Goal: Task Accomplishment & Management: Use online tool/utility

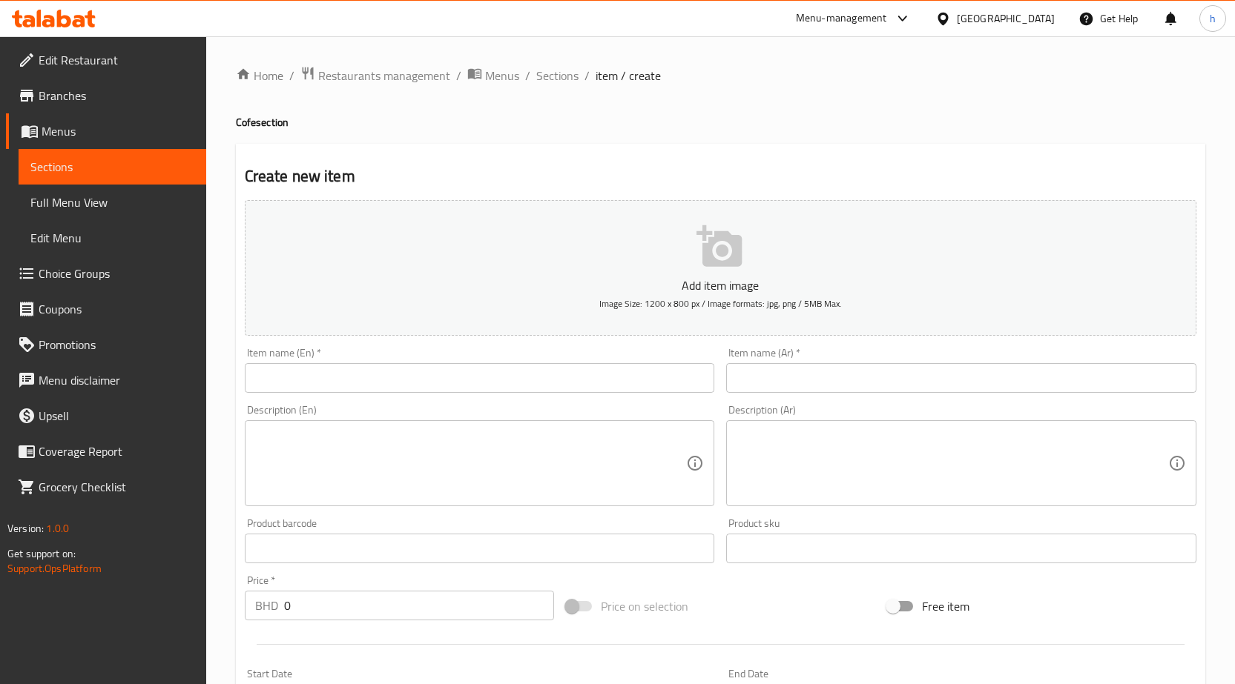
click at [82, 16] on icon at bounding box center [79, 21] width 13 height 13
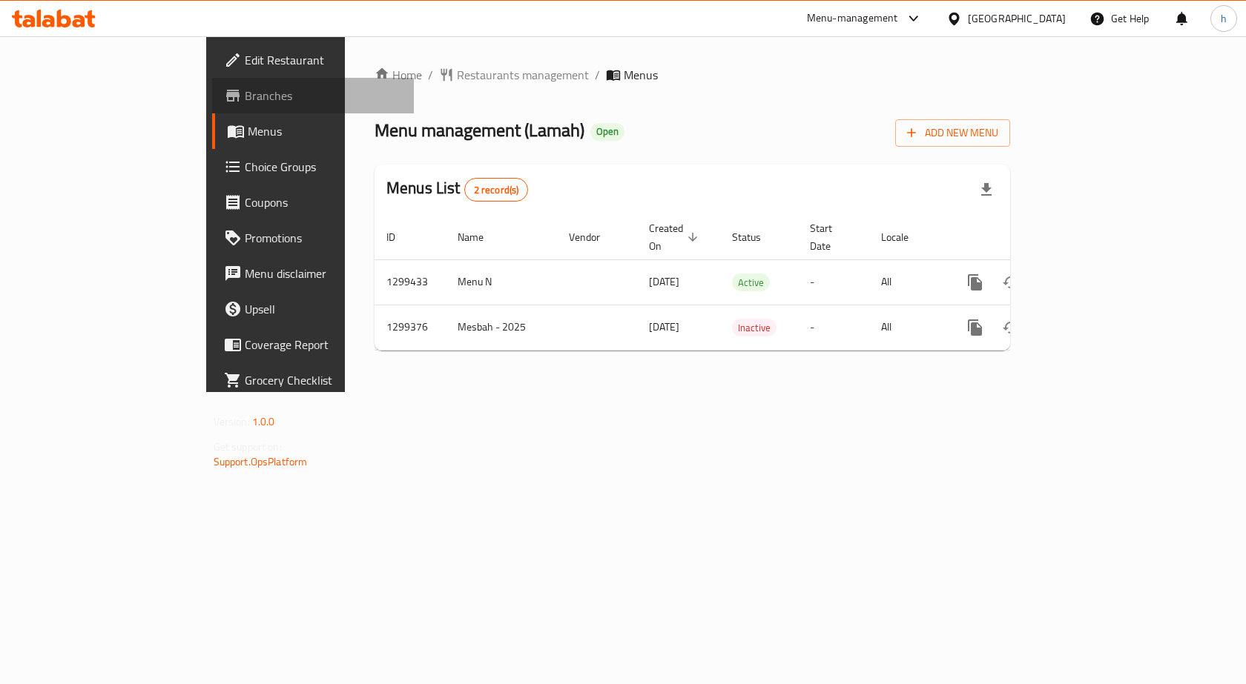
click at [245, 98] on span "Branches" at bounding box center [324, 96] width 158 height 18
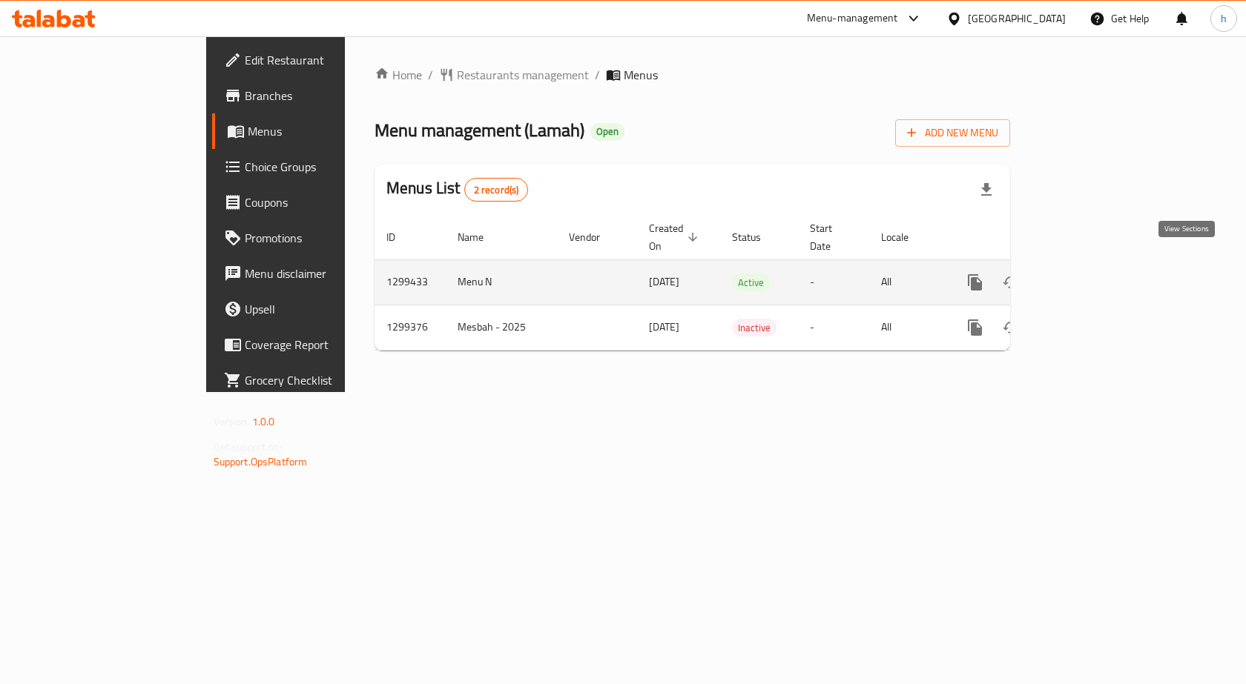
click at [1091, 274] on icon "enhanced table" at bounding box center [1082, 283] width 18 height 18
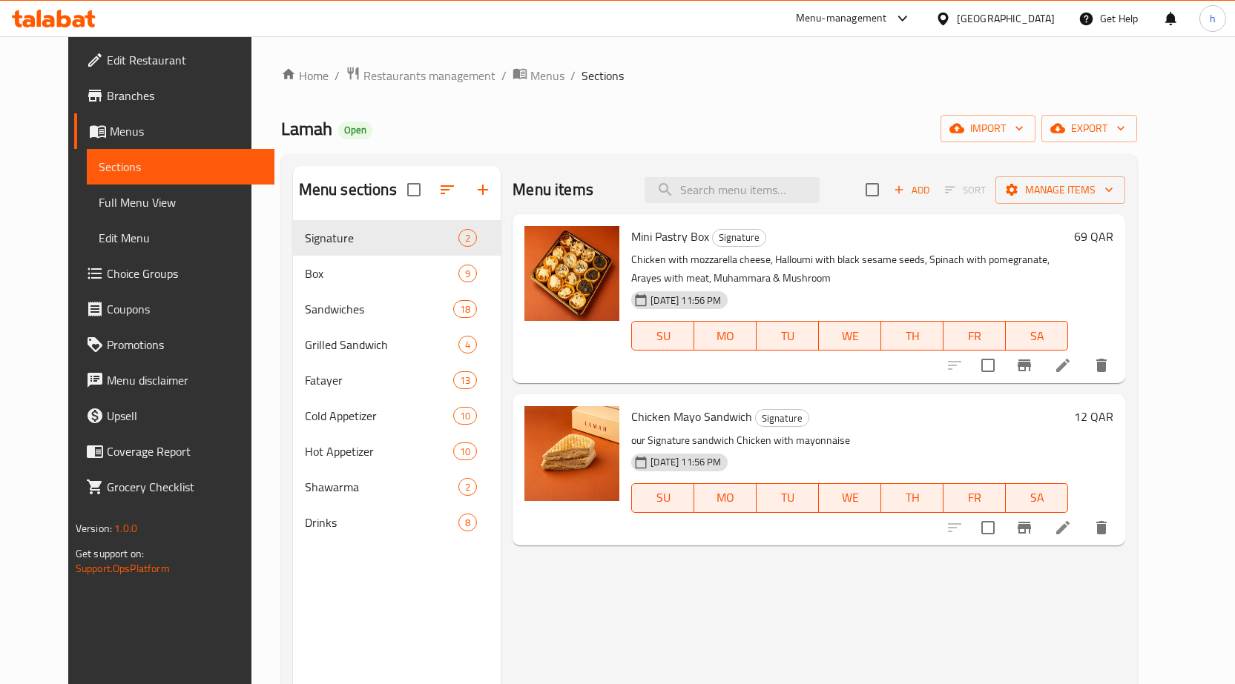
drag, startPoint x: 698, startPoint y: 3, endPoint x: 874, endPoint y: 98, distance: 199.7
click at [874, 98] on div "Home / Restaurants management / Menus / Sections Lamah Open import export Menu …" at bounding box center [709, 464] width 856 height 796
click at [1096, 182] on span "Manage items" at bounding box center [1060, 190] width 106 height 19
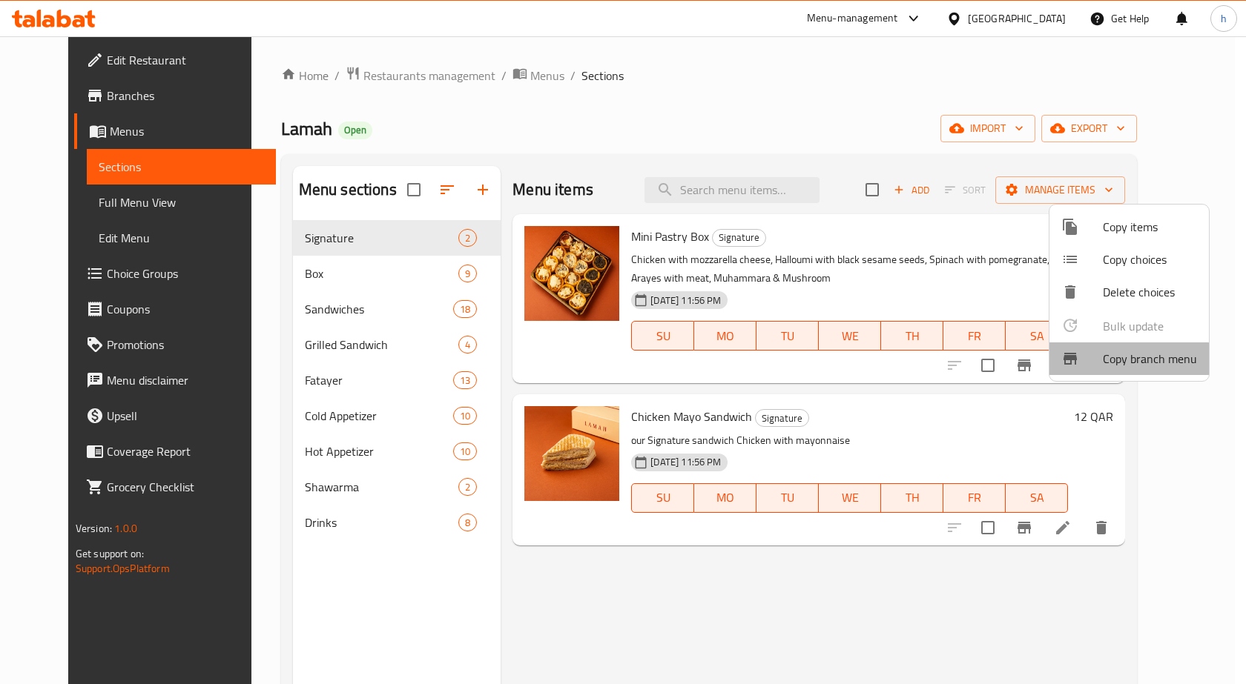
click at [1121, 363] on span "Copy branch menu" at bounding box center [1150, 359] width 94 height 18
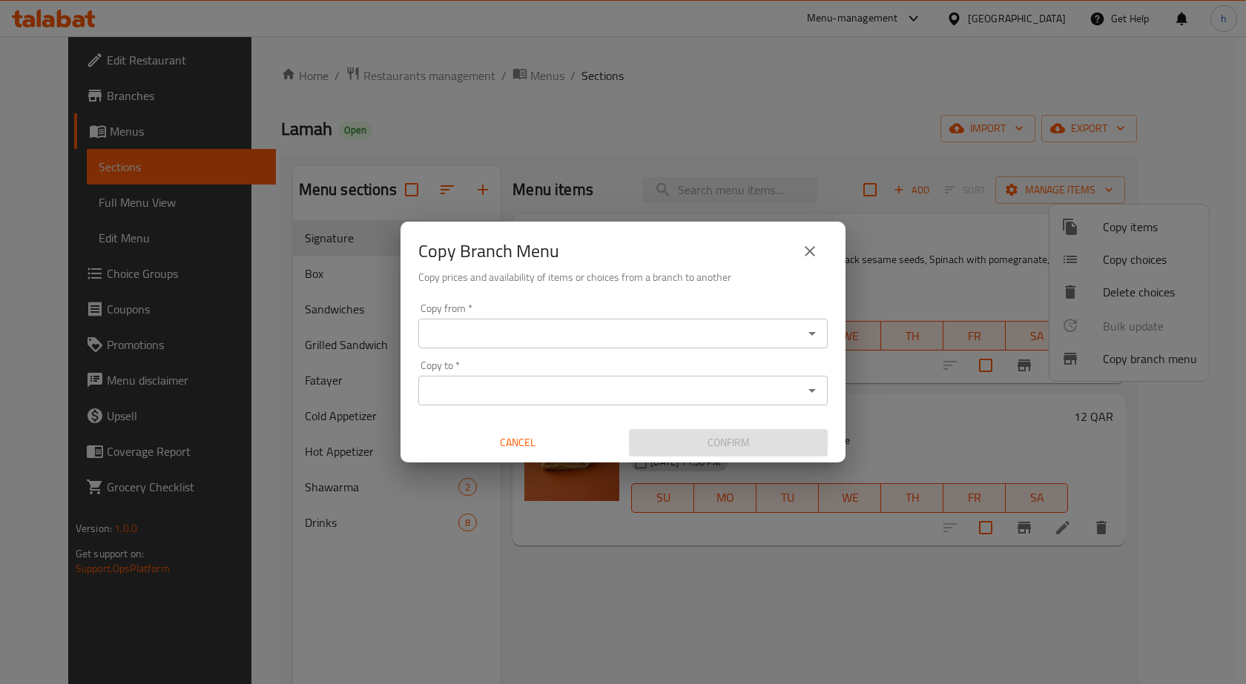
click at [625, 331] on input "Copy from   *" at bounding box center [611, 333] width 376 height 21
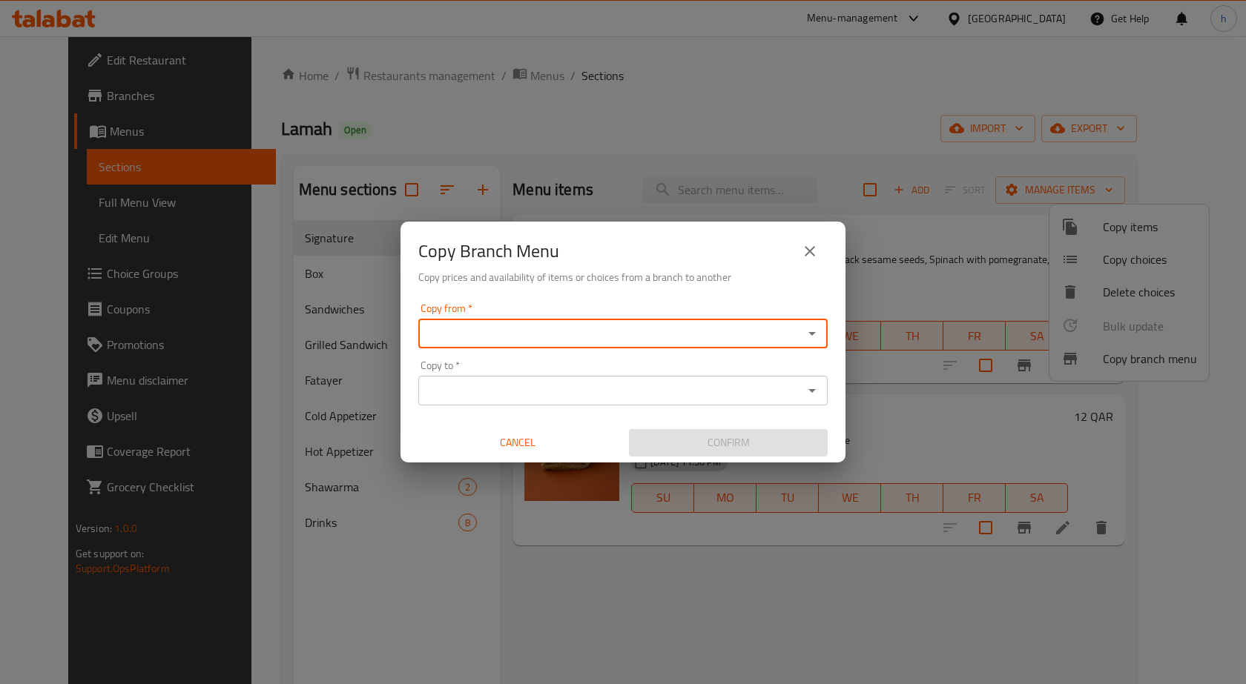
click at [624, 332] on input "Copy from   *" at bounding box center [611, 333] width 376 height 21
click at [596, 391] on input "Copy to   *" at bounding box center [611, 390] width 376 height 21
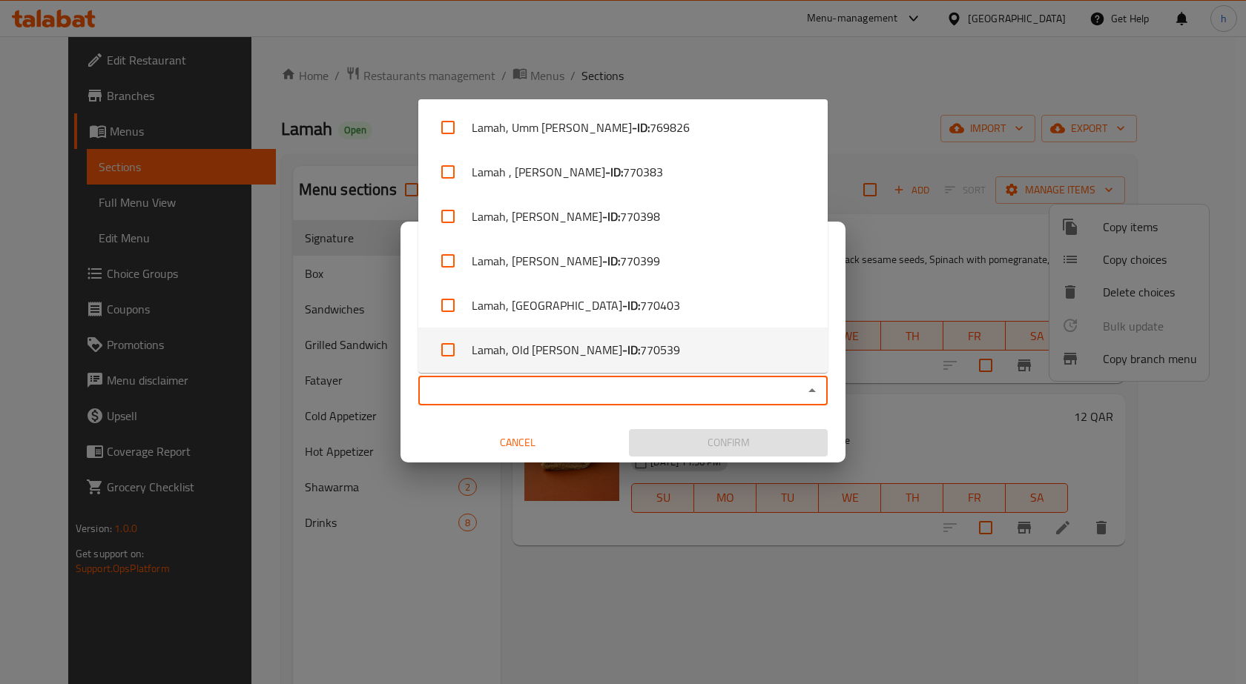
click at [646, 345] on li "Lamah, Old Rayyan - ID: 770539" at bounding box center [622, 350] width 409 height 44
checkbox input "true"
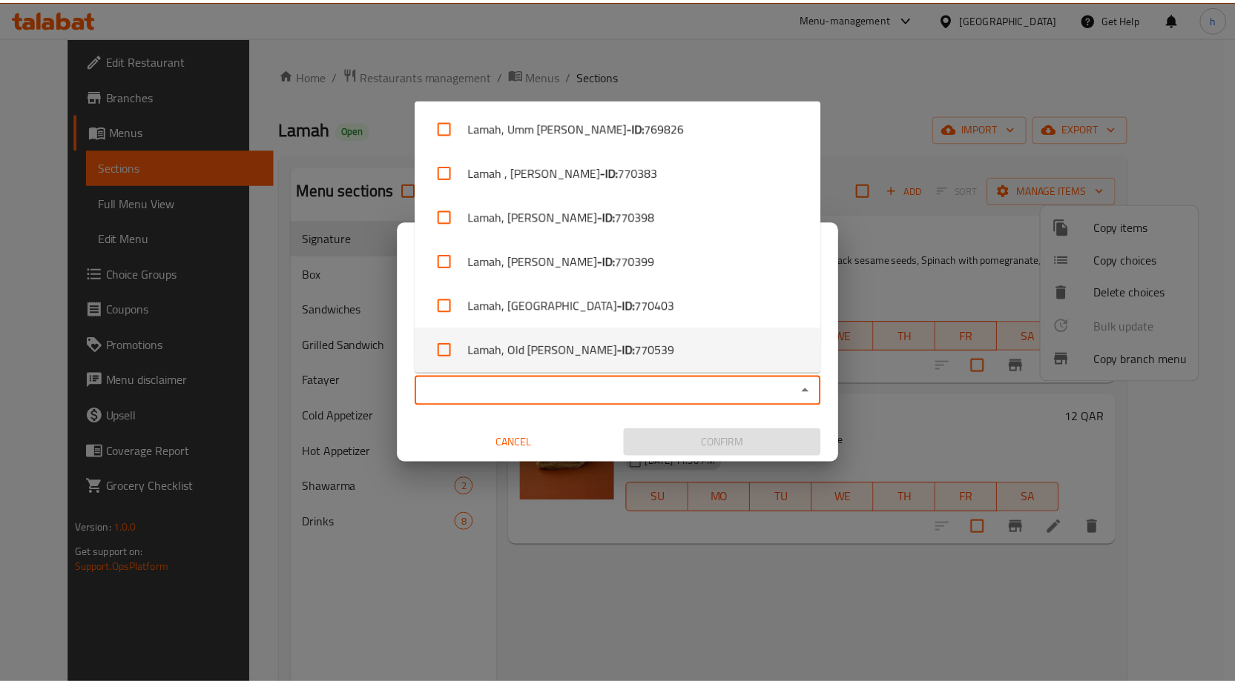
scroll to position [2, 0]
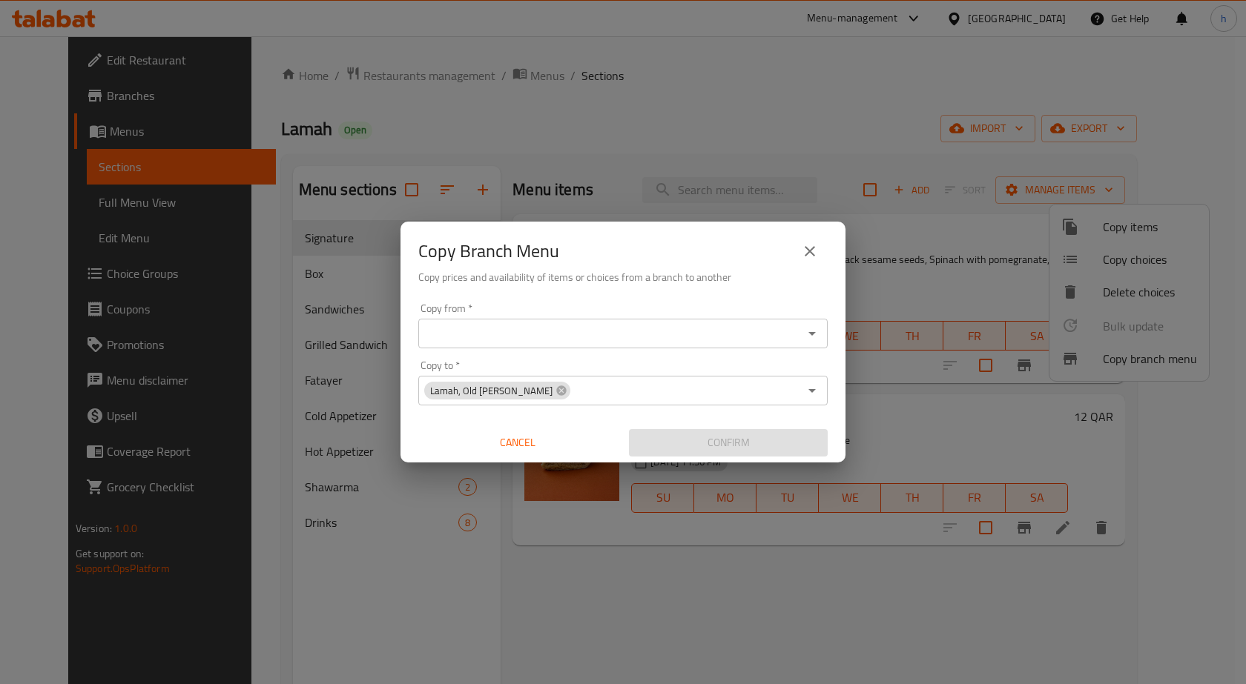
click at [880, 168] on div "Copy Branch Menu Copy prices and availability of items or choices from a branch…" at bounding box center [623, 342] width 1246 height 684
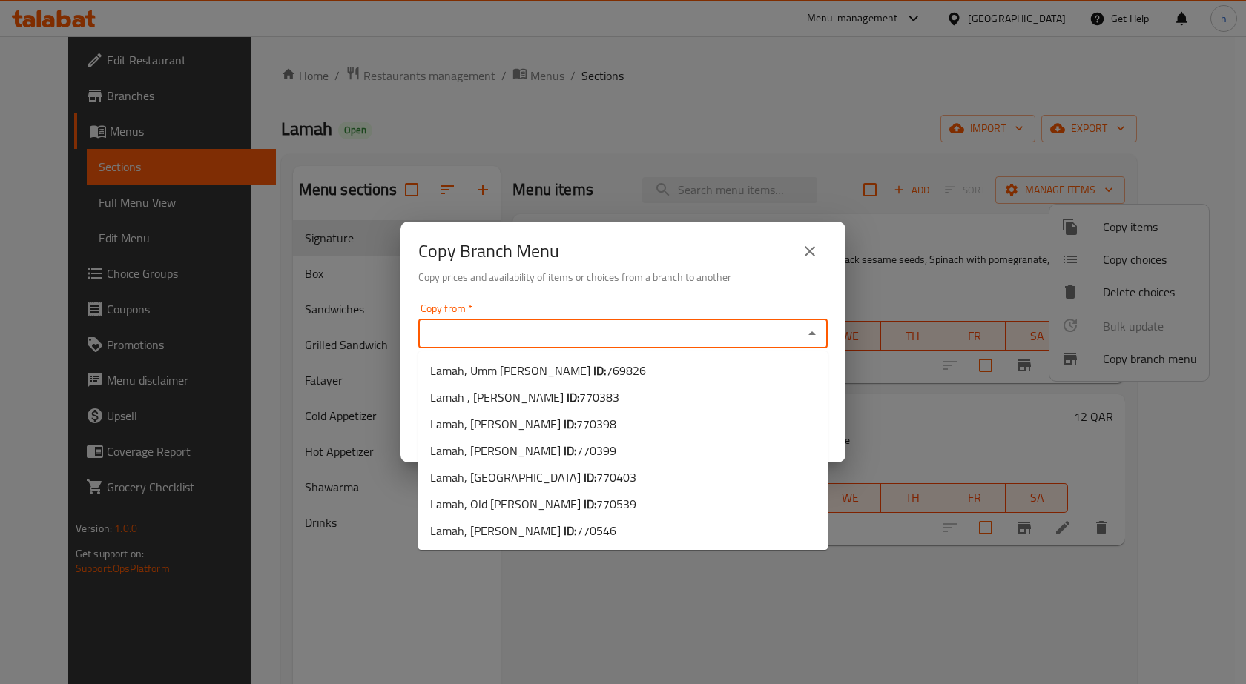
click at [760, 334] on input "Copy from   *" at bounding box center [611, 333] width 376 height 21
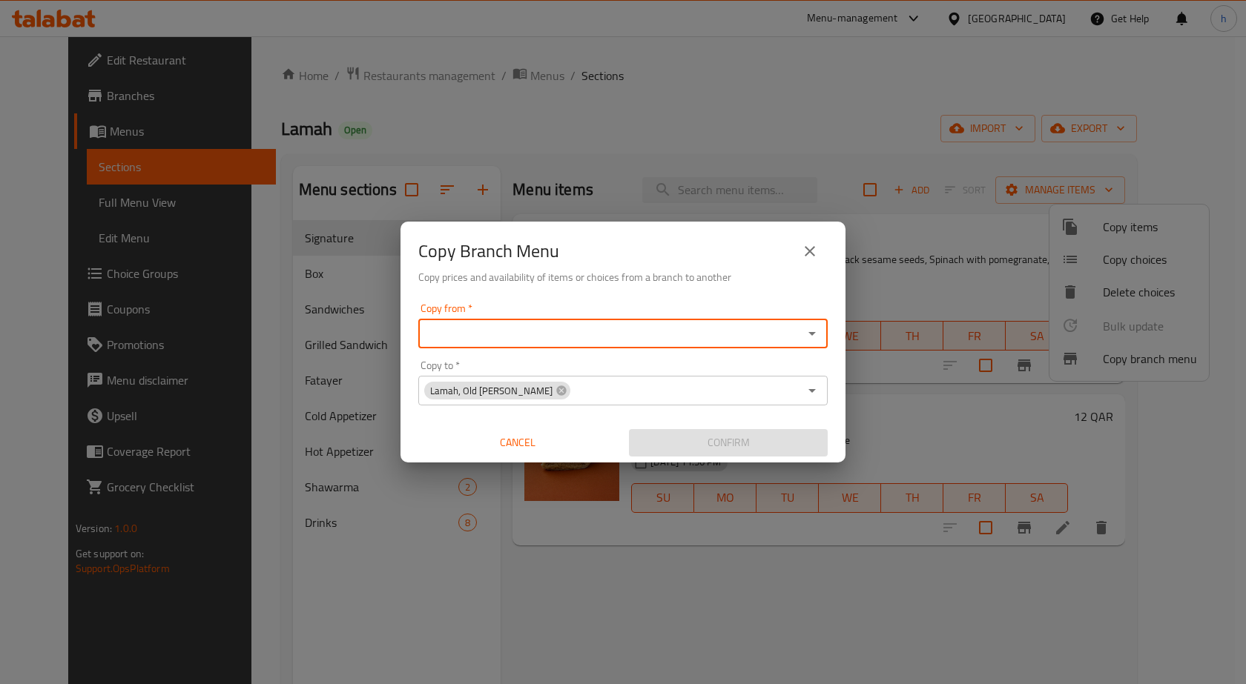
click at [553, 331] on input "Copy from   *" at bounding box center [611, 333] width 376 height 21
paste input "769826"
type input "769826"
click at [656, 337] on input "769826" at bounding box center [611, 333] width 376 height 21
click at [810, 328] on icon "Open" at bounding box center [812, 334] width 18 height 18
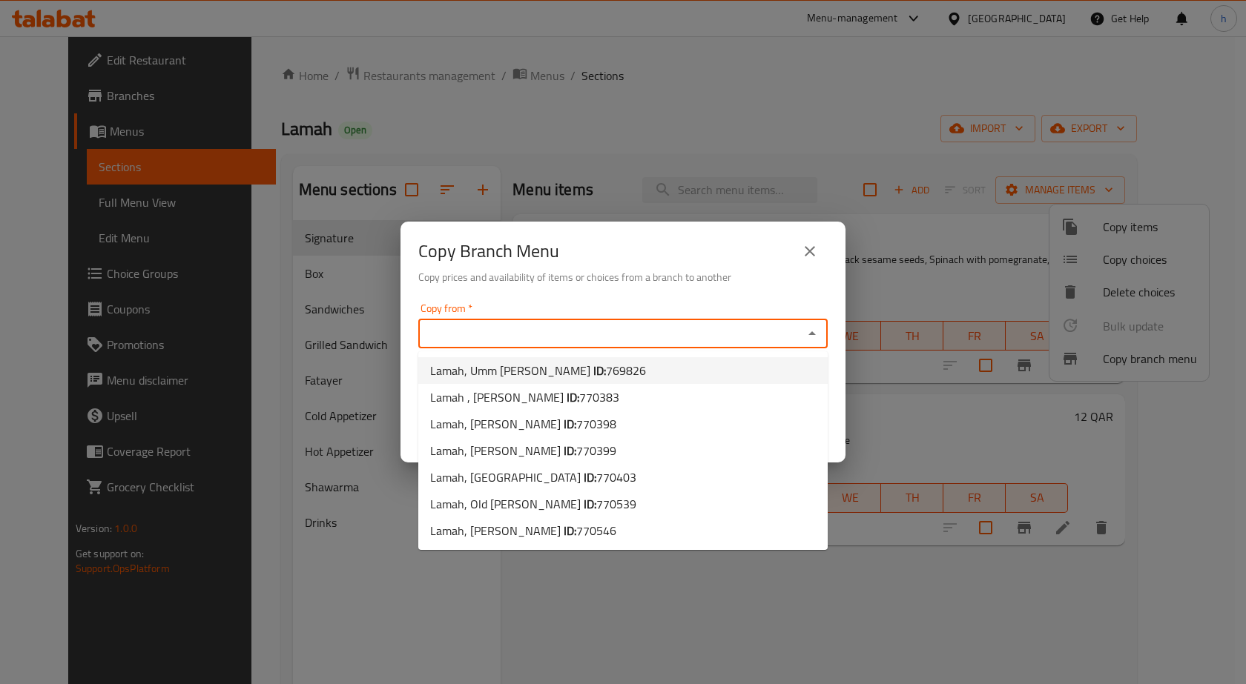
click at [607, 377] on span "769826" at bounding box center [626, 371] width 40 height 22
type input "Lamah, Umm Salal Mohammed"
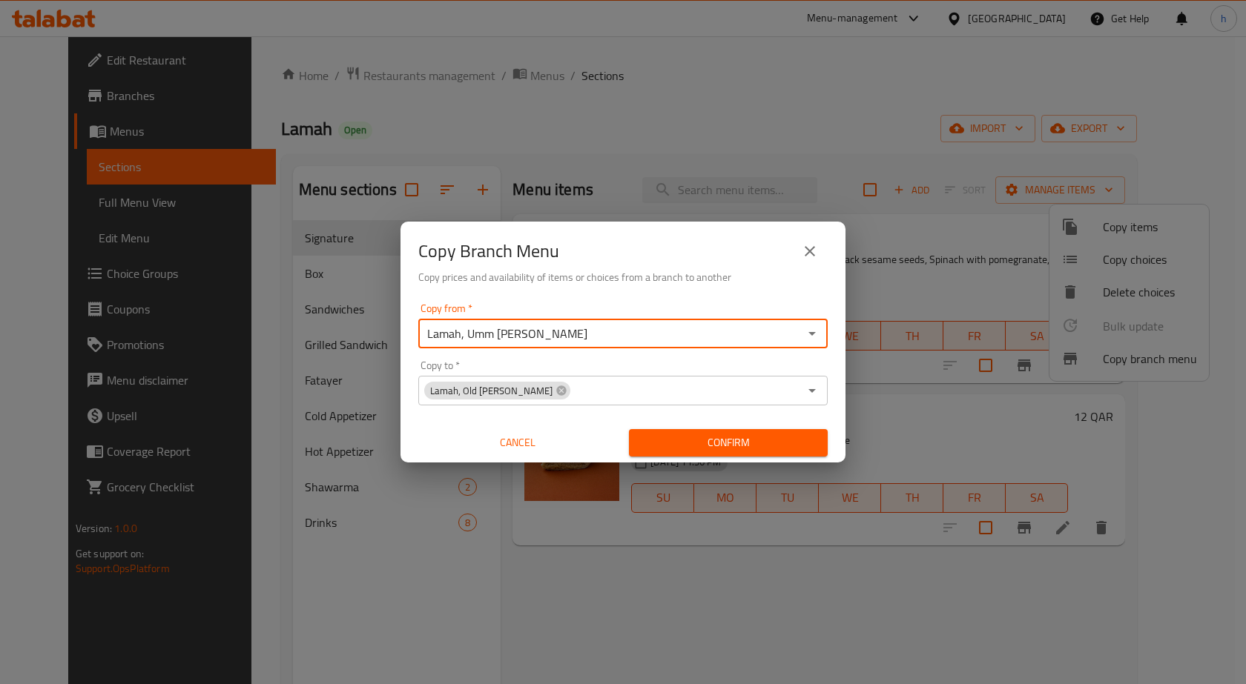
click at [802, 253] on icon "close" at bounding box center [810, 251] width 18 height 18
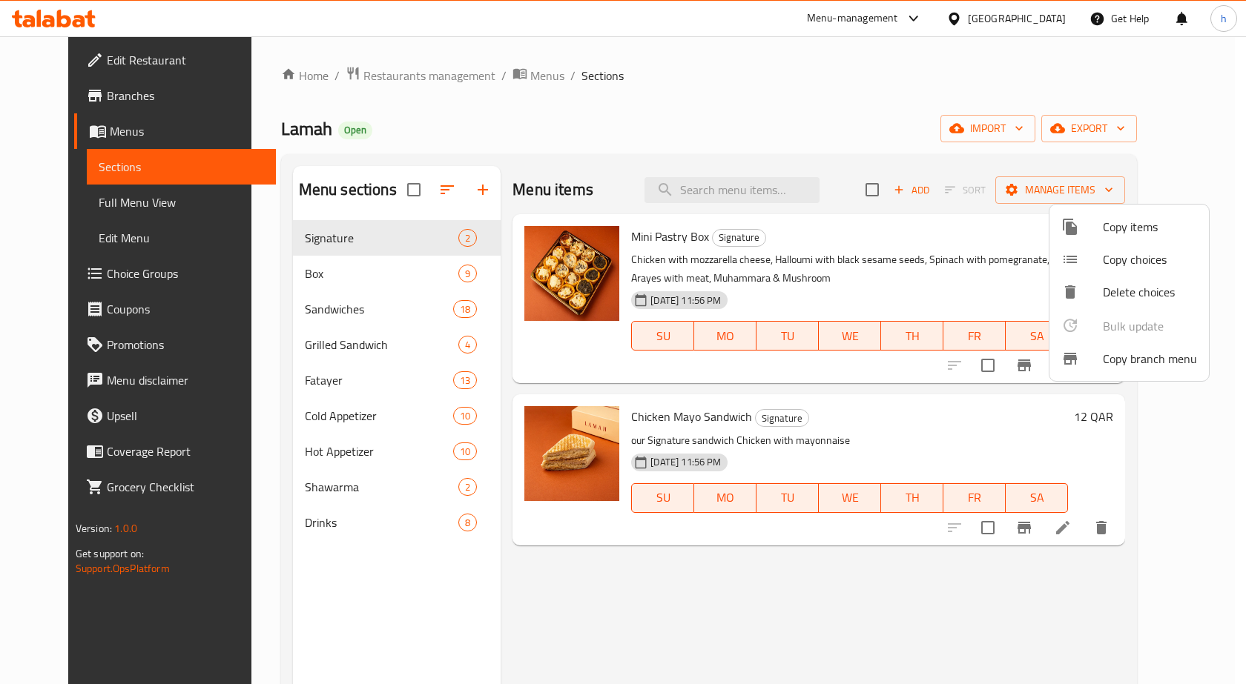
click at [79, 105] on div at bounding box center [623, 342] width 1246 height 684
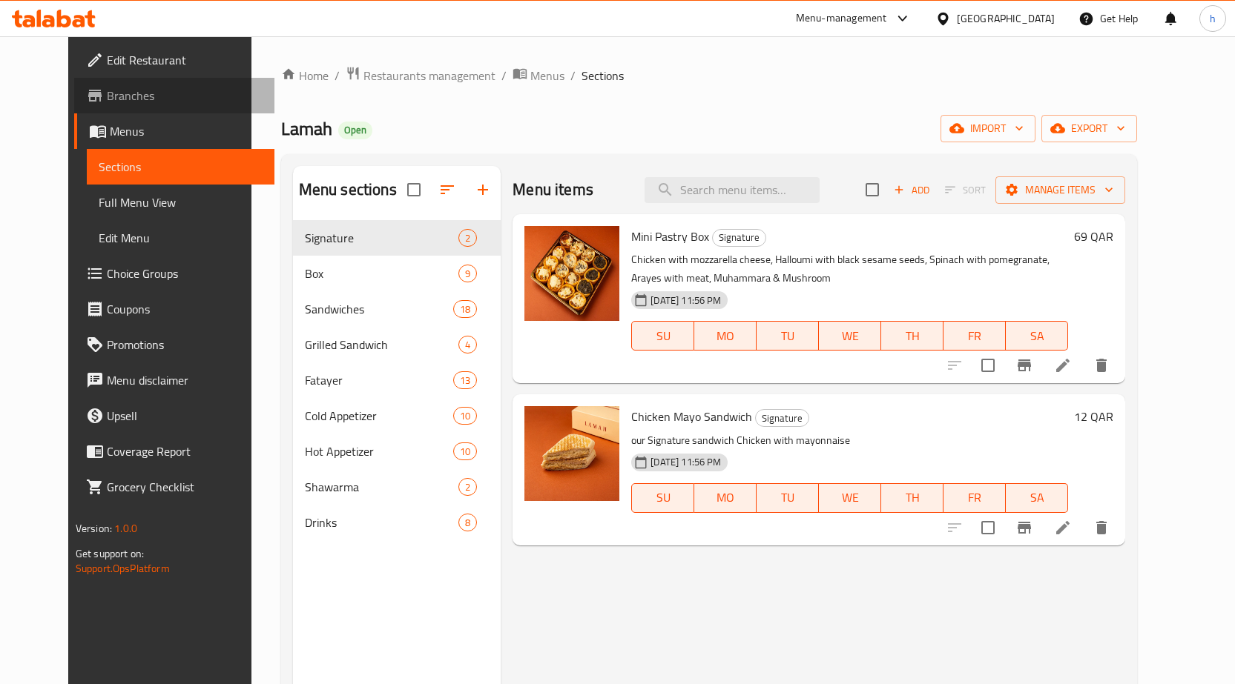
click at [107, 93] on span "Branches" at bounding box center [185, 96] width 156 height 18
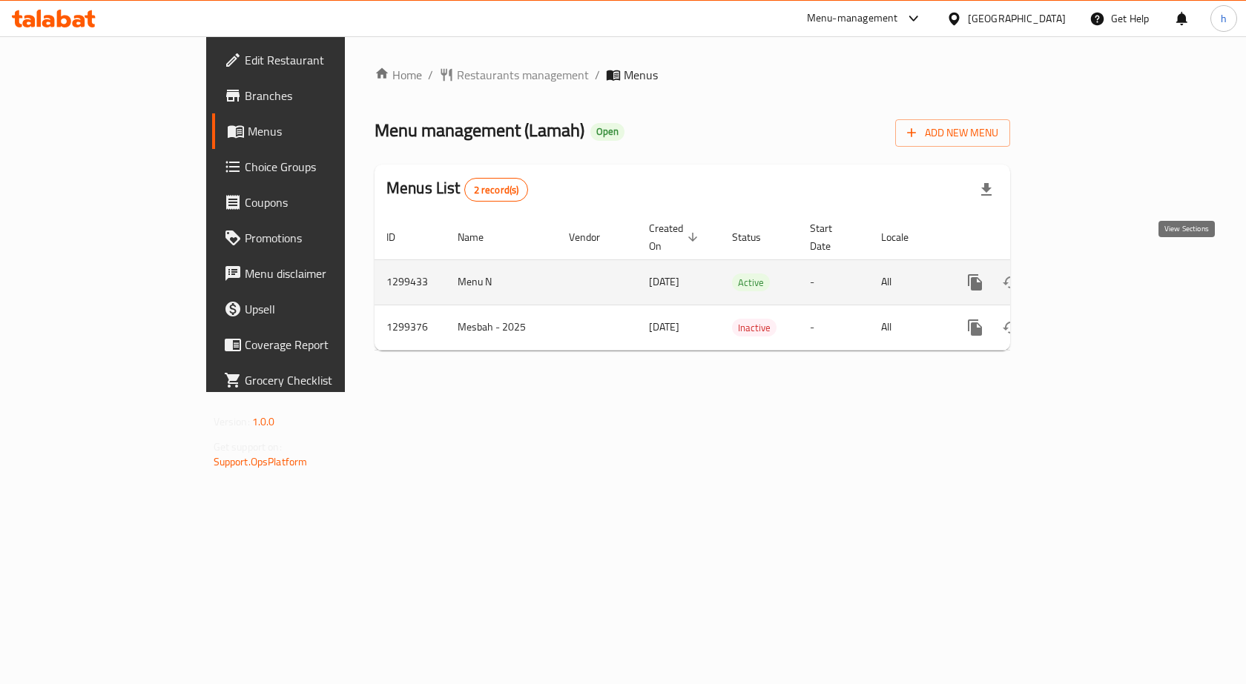
click at [1091, 274] on icon "enhanced table" at bounding box center [1082, 283] width 18 height 18
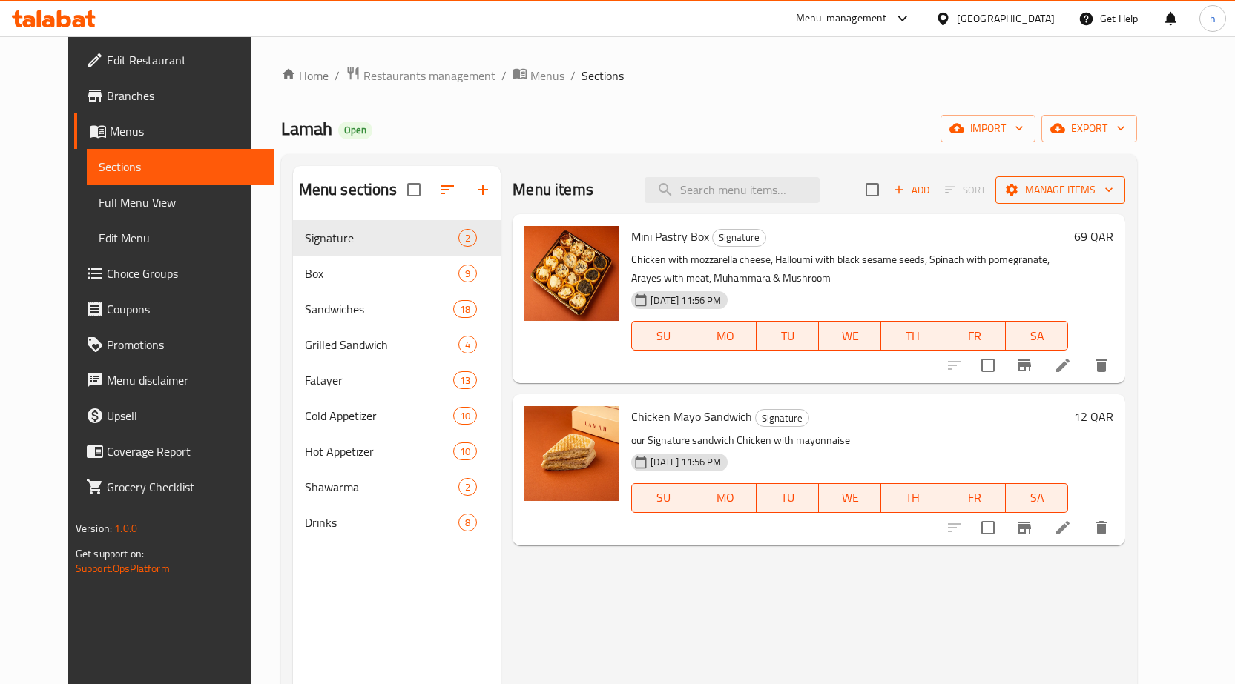
click at [1113, 195] on span "Manage items" at bounding box center [1060, 190] width 106 height 19
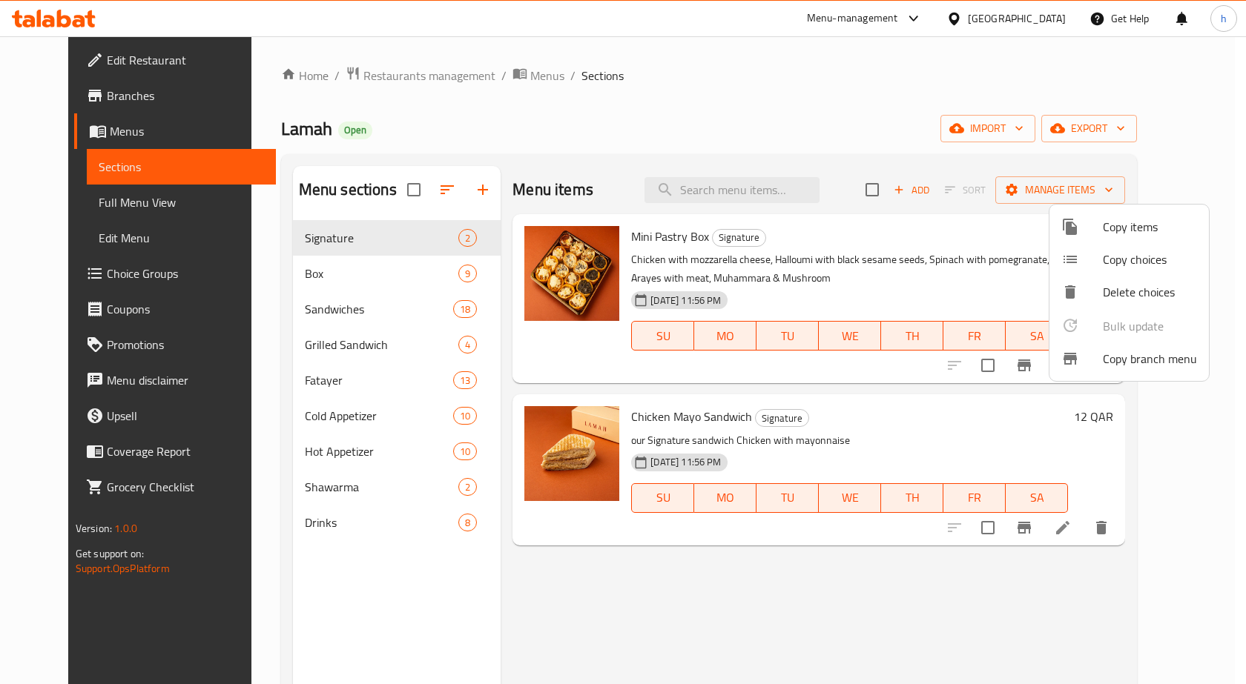
click at [1160, 364] on span "Copy branch menu" at bounding box center [1150, 359] width 94 height 18
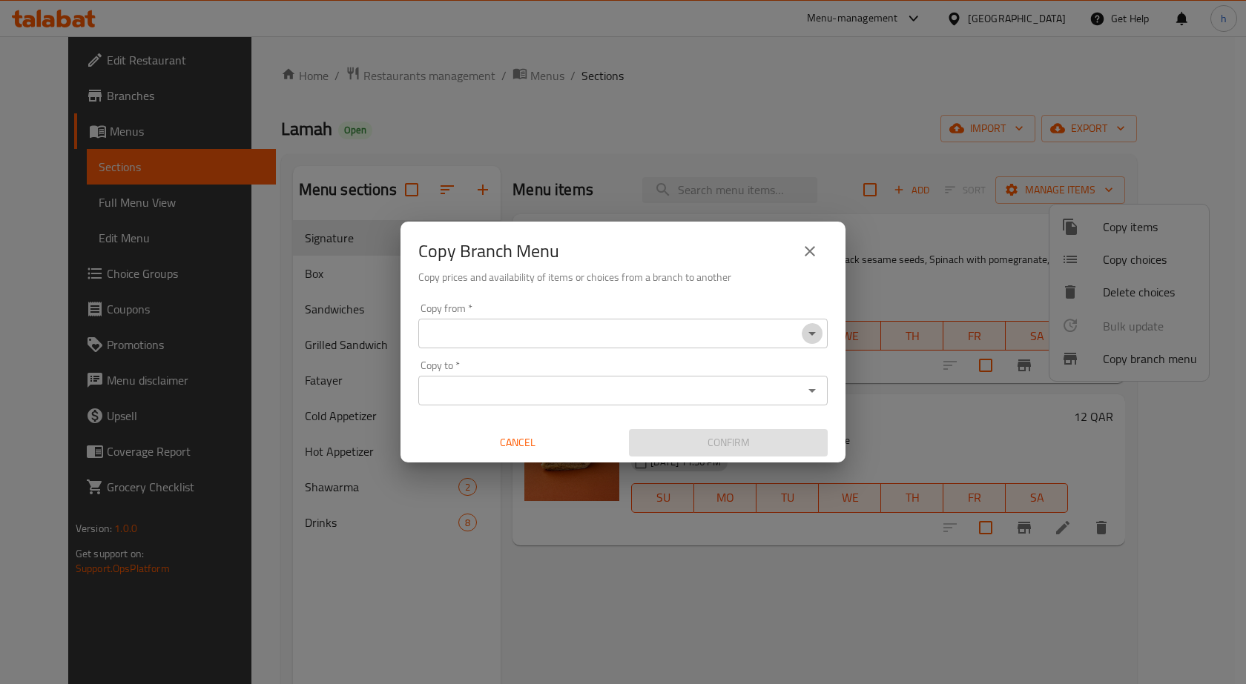
click at [810, 331] on icon "Open" at bounding box center [812, 334] width 18 height 18
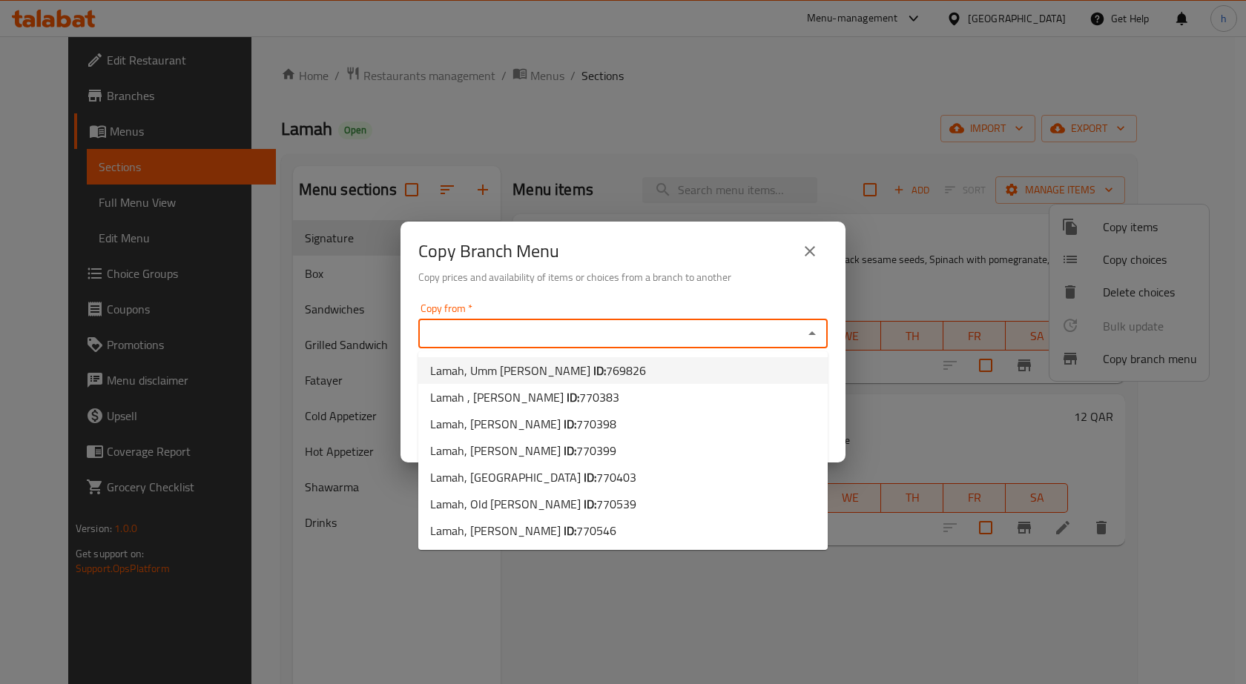
click at [606, 371] on span "769826" at bounding box center [626, 371] width 40 height 22
type input "Lamah, Umm Salal Mohammed"
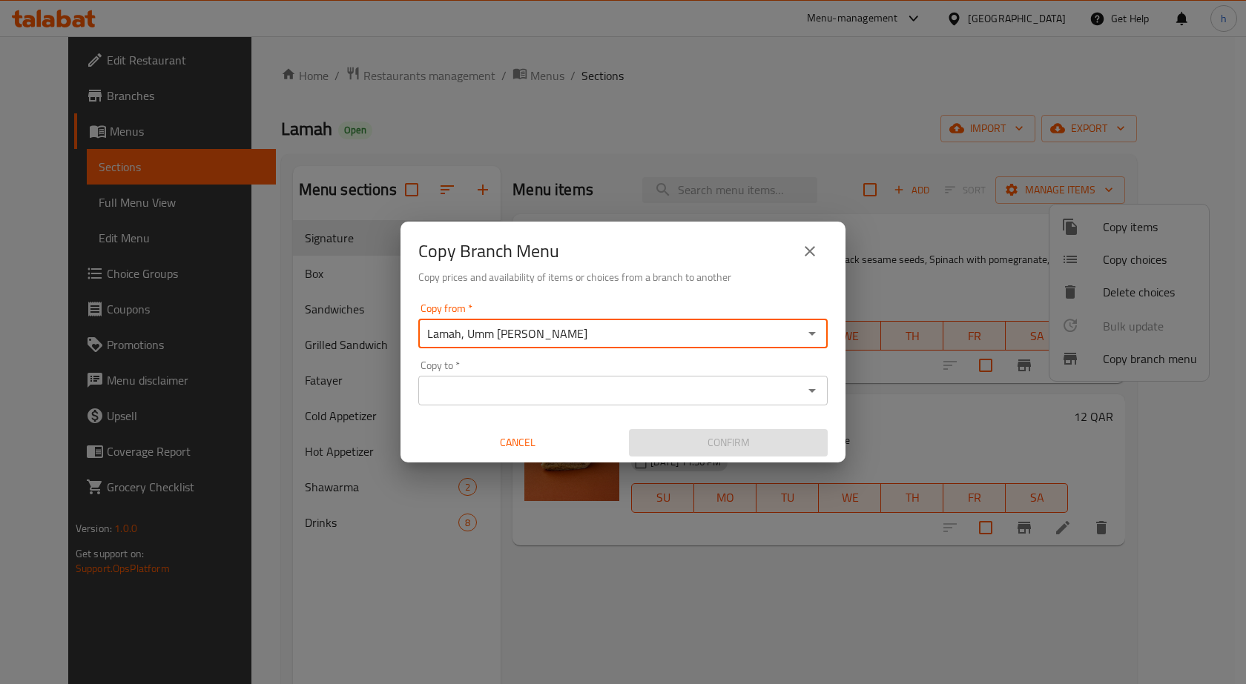
click at [816, 391] on icon "Open" at bounding box center [812, 391] width 18 height 18
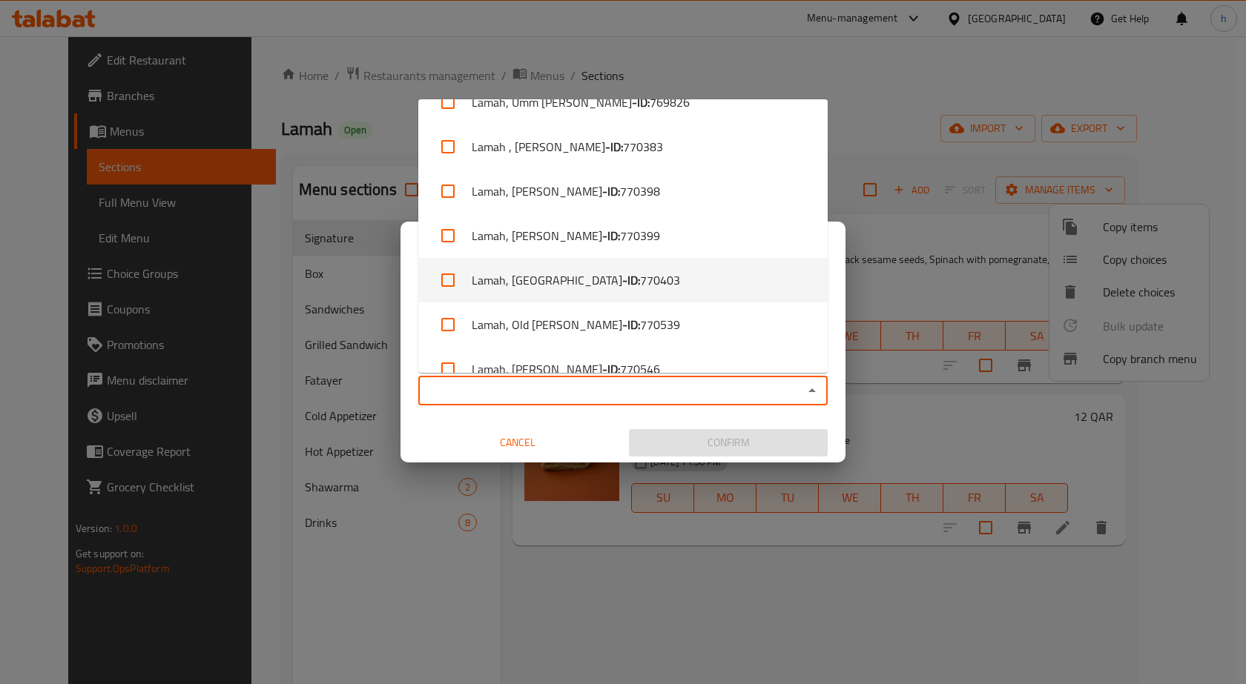
scroll to position [50, 0]
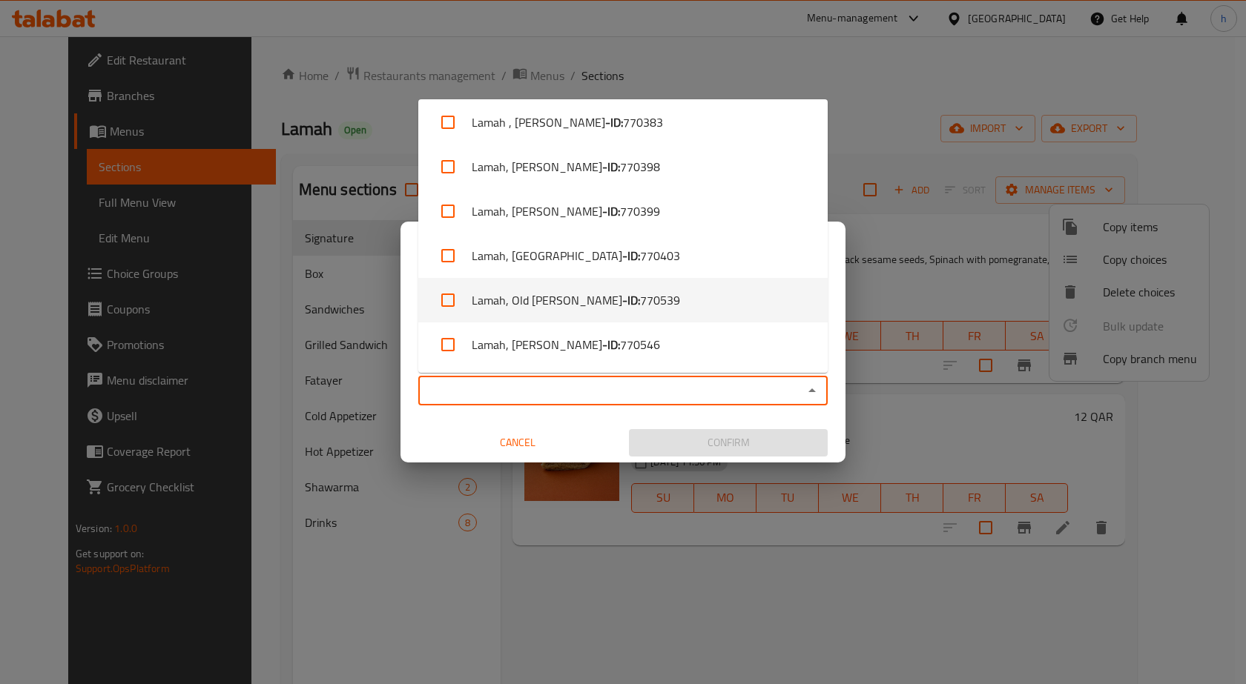
click at [640, 296] on span "770539" at bounding box center [660, 300] width 40 height 18
checkbox input "true"
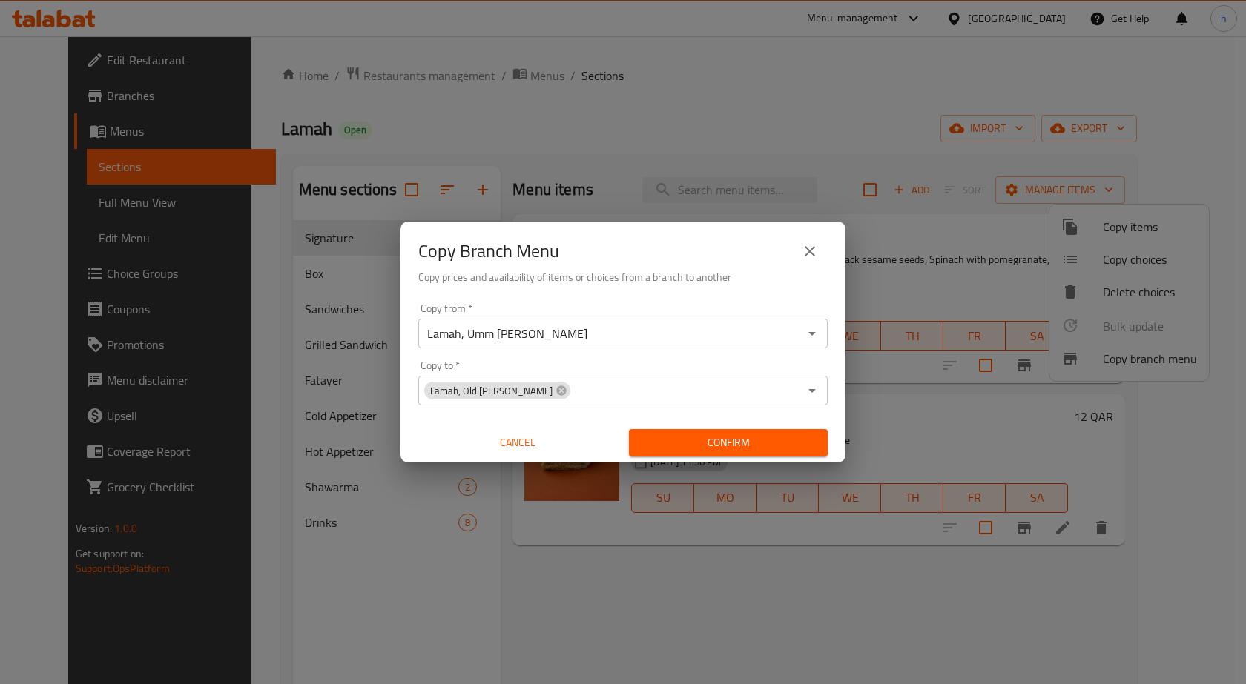
click at [411, 348] on div "Copy from   * Lamah, Umm Salal Mohammed Copy from * Copy to   * Lamah, Old Rayy…" at bounding box center [622, 379] width 445 height 165
click at [803, 247] on icon "close" at bounding box center [810, 251] width 18 height 18
